Goal: Information Seeking & Learning: Check status

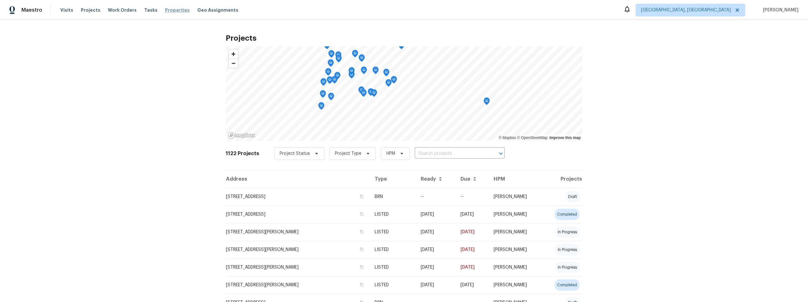
drag, startPoint x: 164, startPoint y: 9, endPoint x: 168, endPoint y: 9, distance: 3.5
click at [165, 9] on span "Properties" at bounding box center [177, 10] width 25 height 6
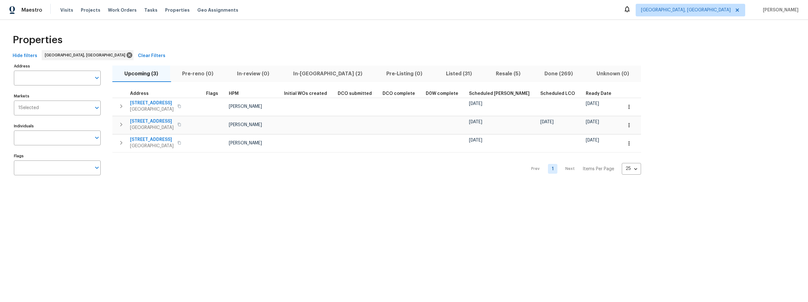
click at [438, 73] on span "Listed (31)" at bounding box center [459, 73] width 42 height 9
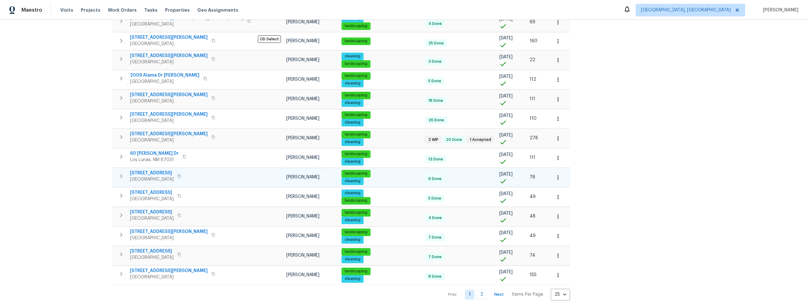
scroll to position [314, 0]
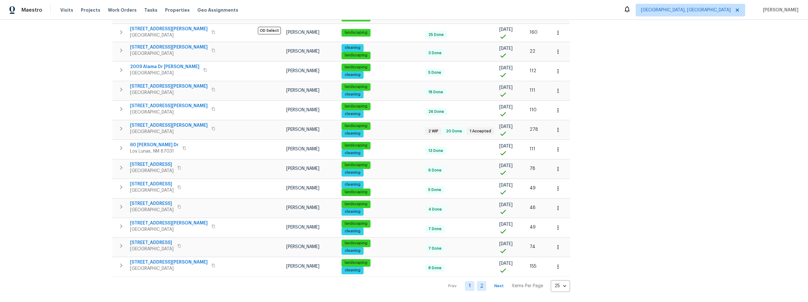
click at [477, 282] on link "2" at bounding box center [481, 287] width 9 height 10
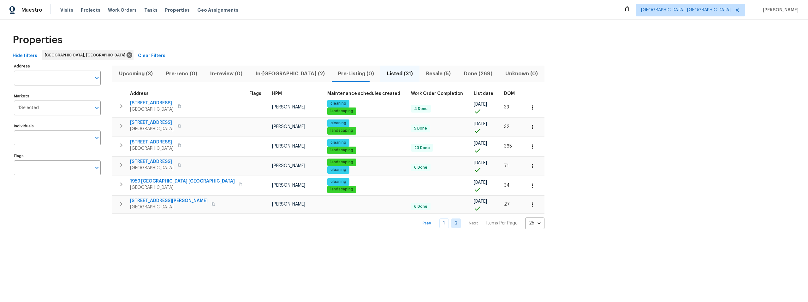
click at [423, 72] on span "Resale (5)" at bounding box center [438, 73] width 30 height 9
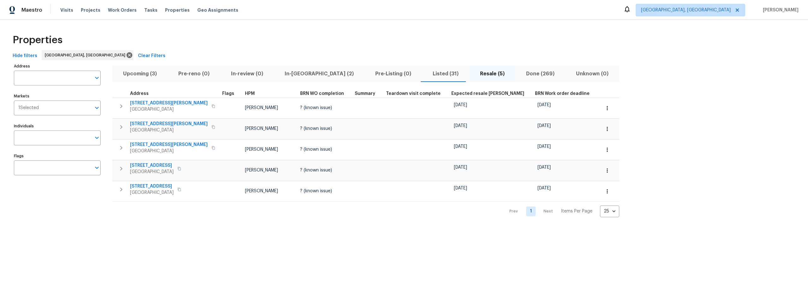
click at [426, 73] on span "Listed (31)" at bounding box center [446, 73] width 40 height 9
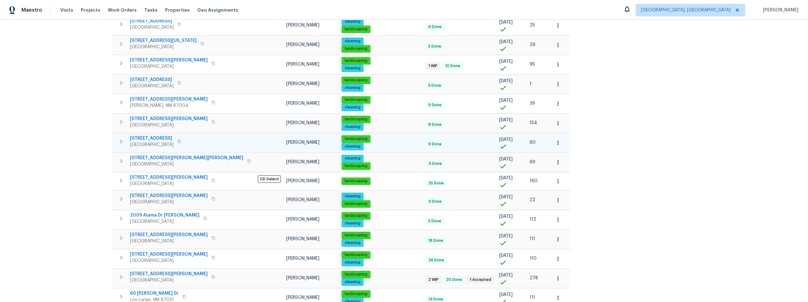
scroll to position [163, 0]
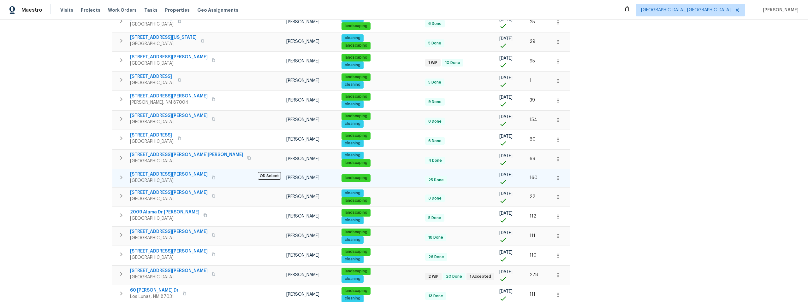
click at [150, 175] on span "[STREET_ADDRESS][PERSON_NAME]" at bounding box center [169, 174] width 78 height 6
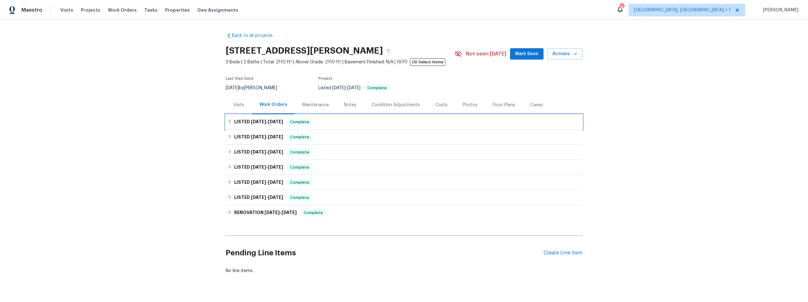
click at [234, 122] on h6 "LISTED 6/30/25 - 8/19/25" at bounding box center [258, 122] width 49 height 8
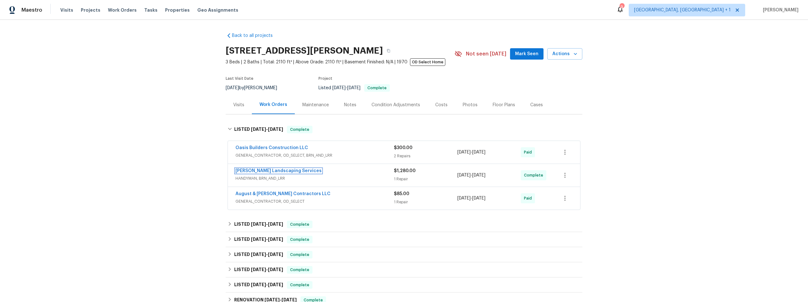
click at [268, 170] on link "Rodriguez Landscaping Services" at bounding box center [278, 171] width 86 height 4
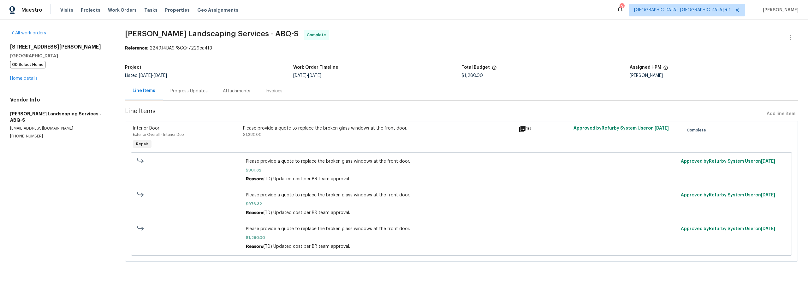
click at [191, 92] on div "Progress Updates" at bounding box center [188, 91] width 37 height 6
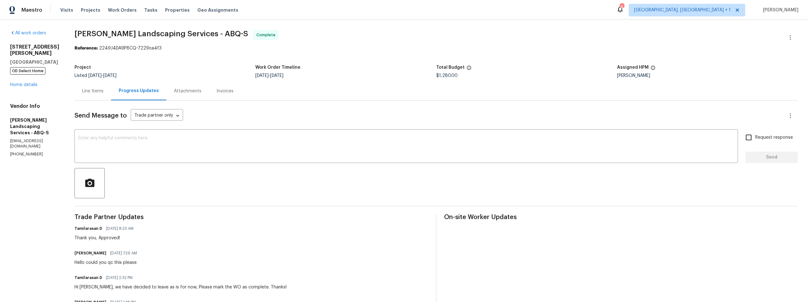
click at [104, 91] on div "Line Items" at bounding box center [92, 91] width 21 height 6
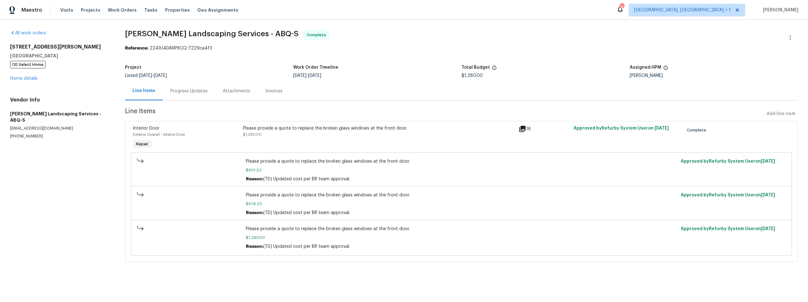
click at [520, 128] on icon at bounding box center [522, 129] width 6 height 6
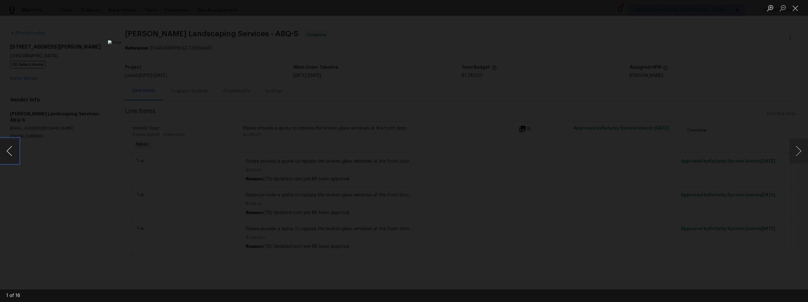
click at [12, 151] on button "Previous image" at bounding box center [9, 151] width 19 height 25
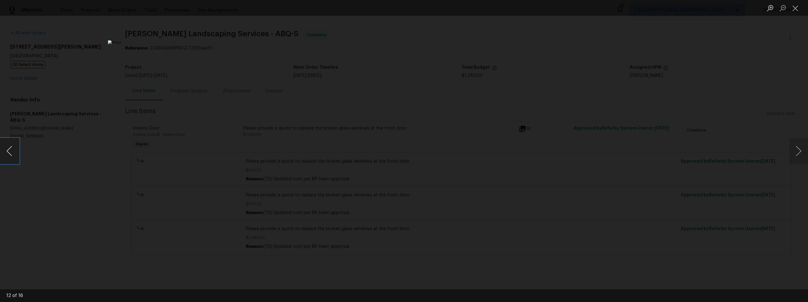
click at [12, 151] on button "Previous image" at bounding box center [9, 151] width 19 height 25
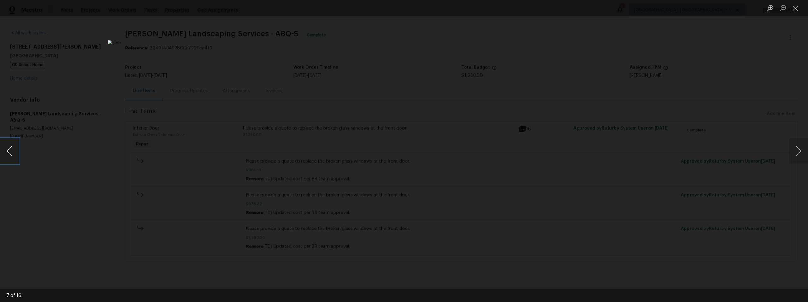
click at [12, 151] on button "Previous image" at bounding box center [9, 151] width 19 height 25
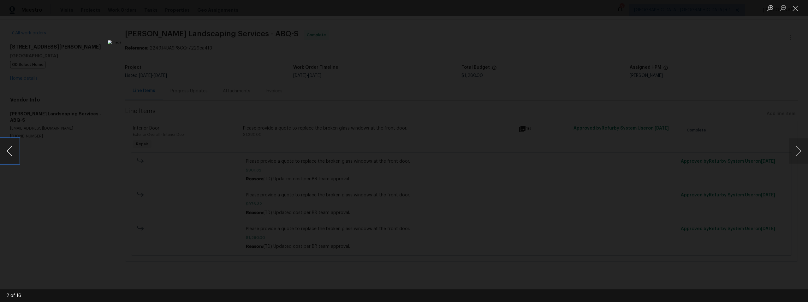
click at [12, 151] on button "Previous image" at bounding box center [9, 151] width 19 height 25
click at [207, 192] on div "Lightbox" at bounding box center [404, 151] width 808 height 302
